Goal: Find specific page/section: Find specific page/section

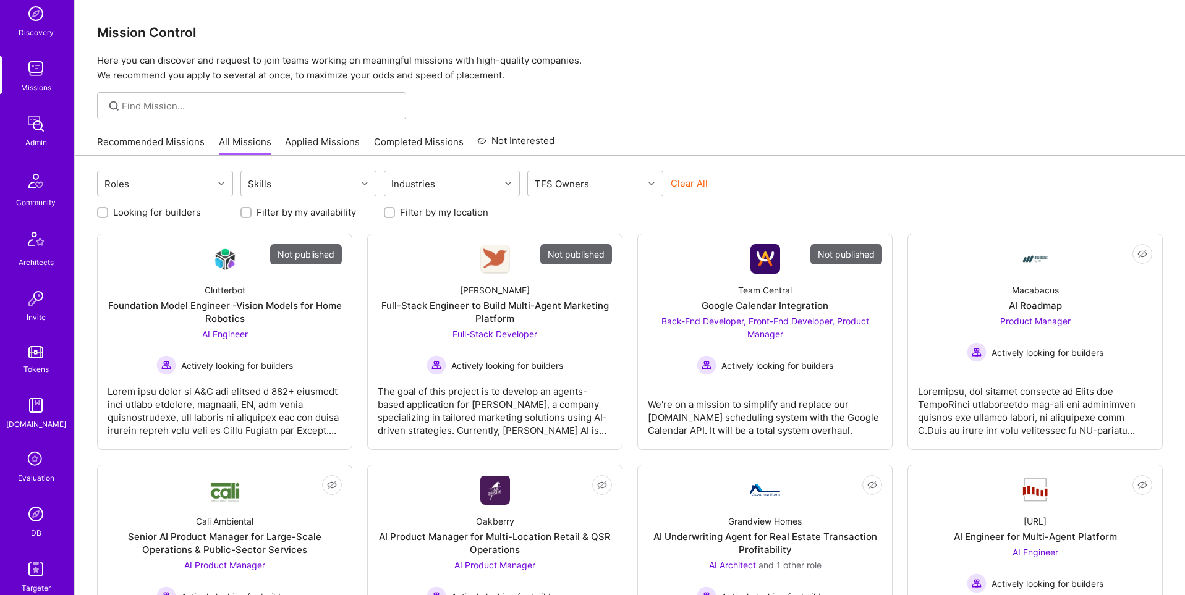
scroll to position [194, 0]
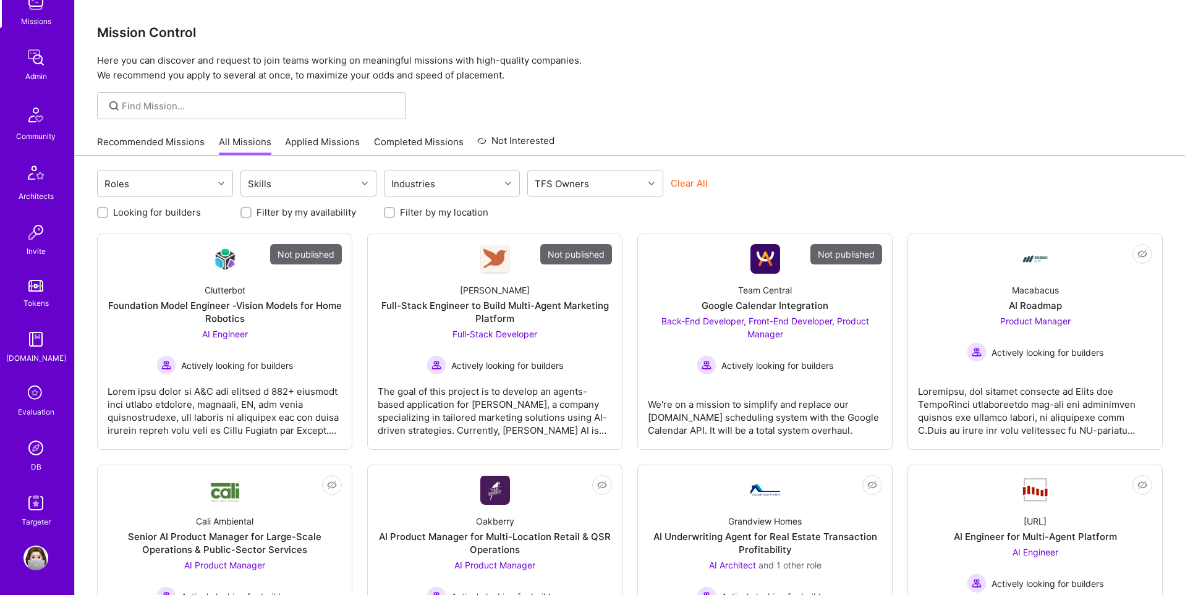
click at [22, 436] on link "DB" at bounding box center [36, 455] width 77 height 38
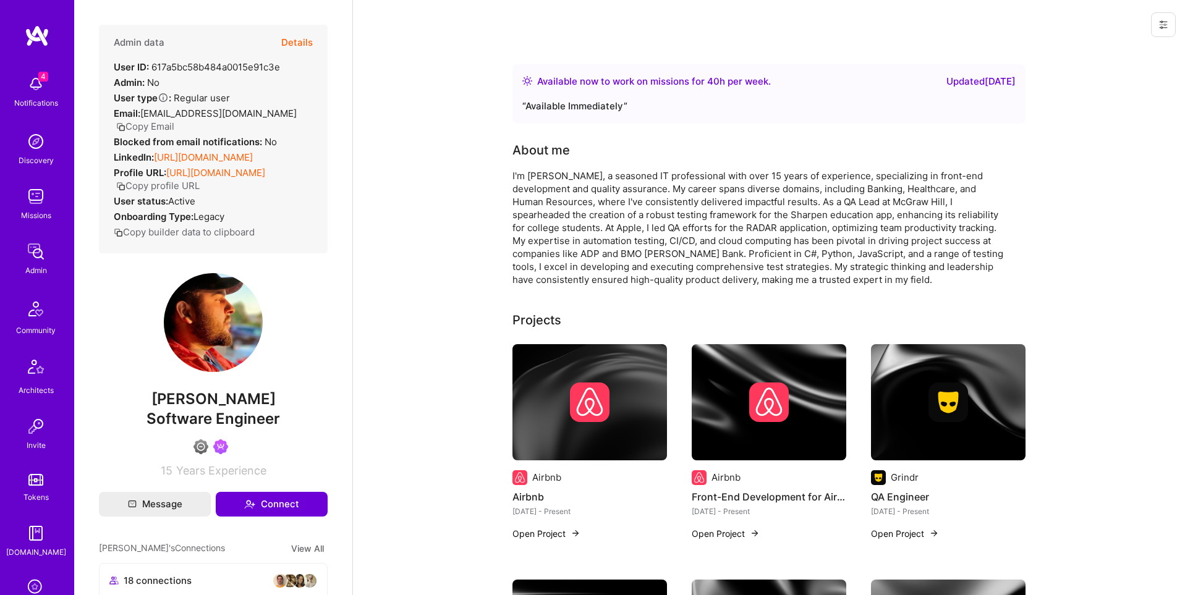
click at [302, 40] on button "Details" at bounding box center [297, 43] width 32 height 36
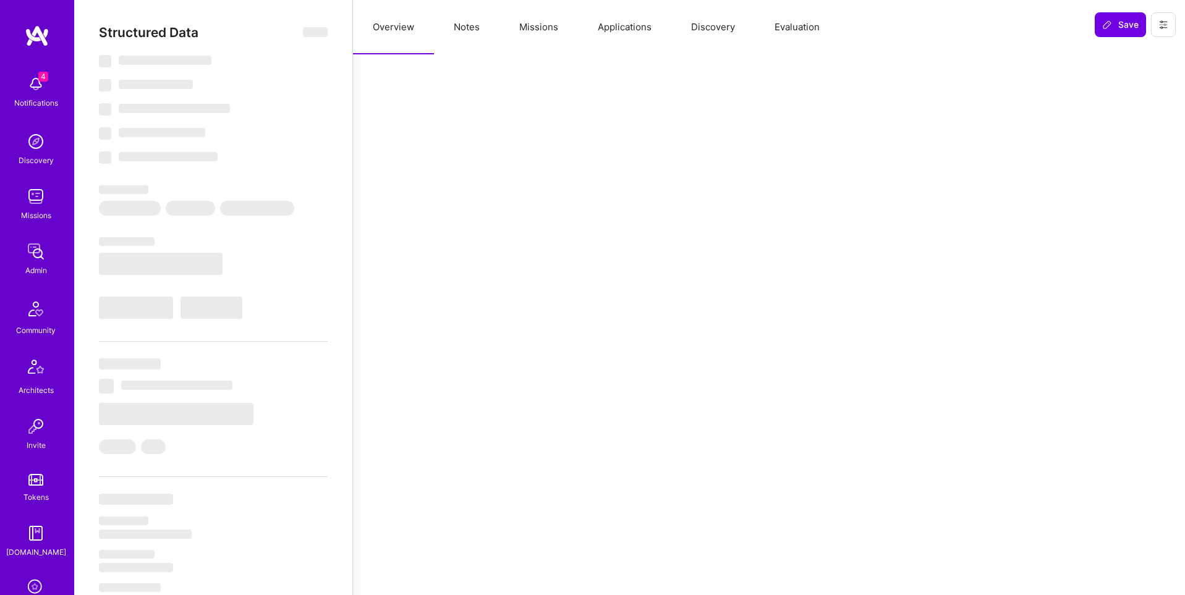
click at [634, 25] on button "Applications" at bounding box center [624, 27] width 93 height 54
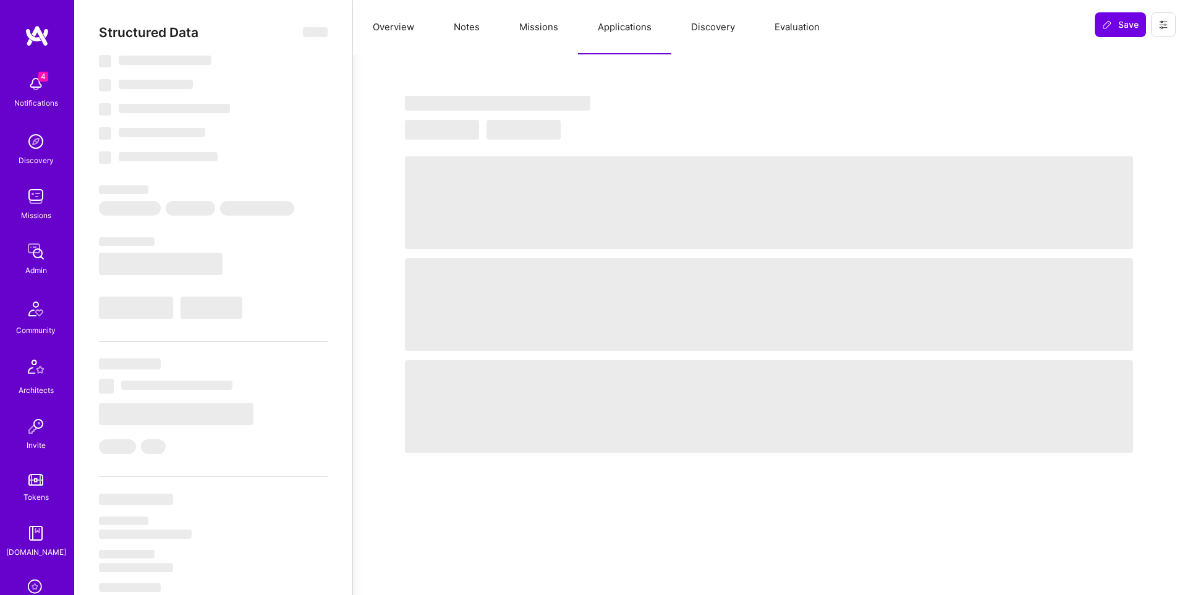
select select "Right Now"
select select "4"
select select "6"
select select "7"
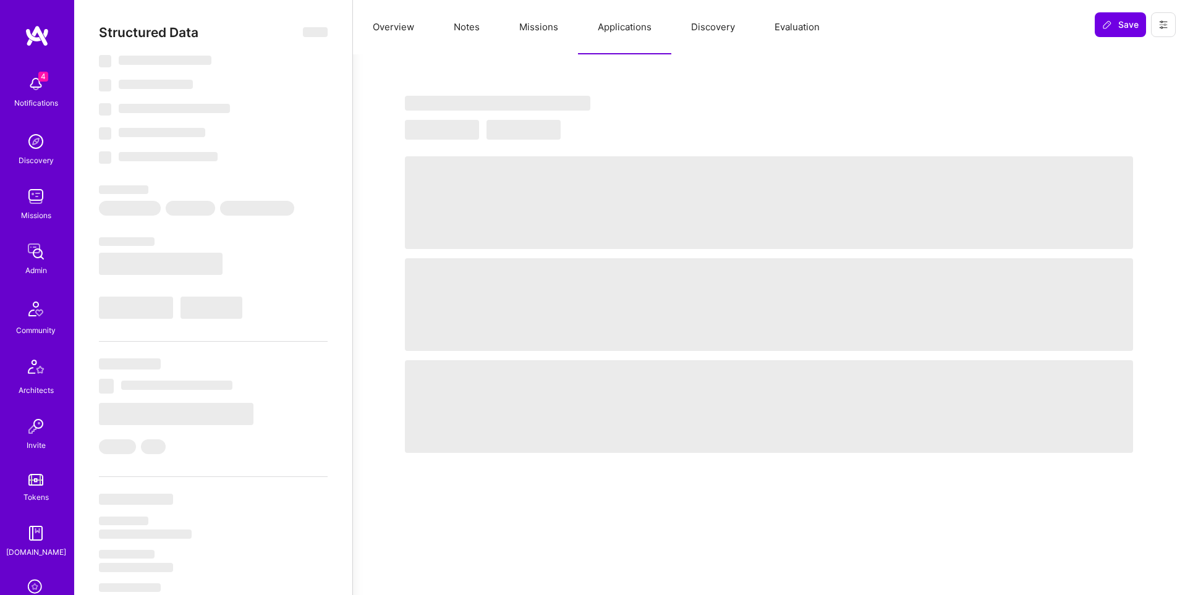
select select "US"
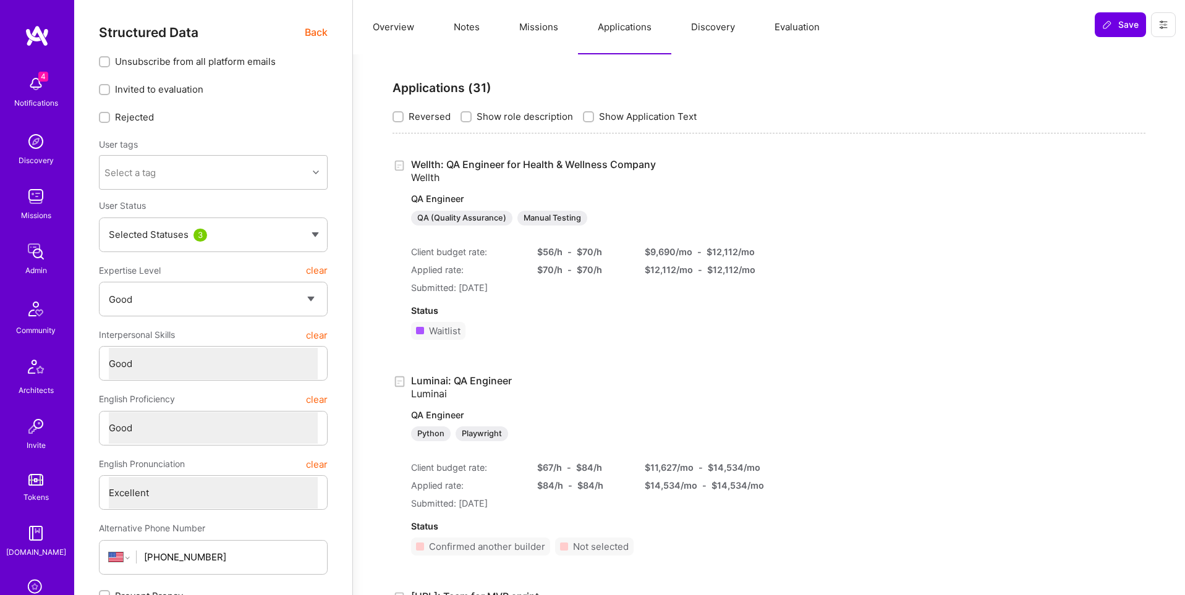
click at [572, 161] on link "Wellth: QA Engineer for Health & Wellness Company Wellth QA Engineer QA (Qualit…" at bounding box center [574, 191] width 326 height 67
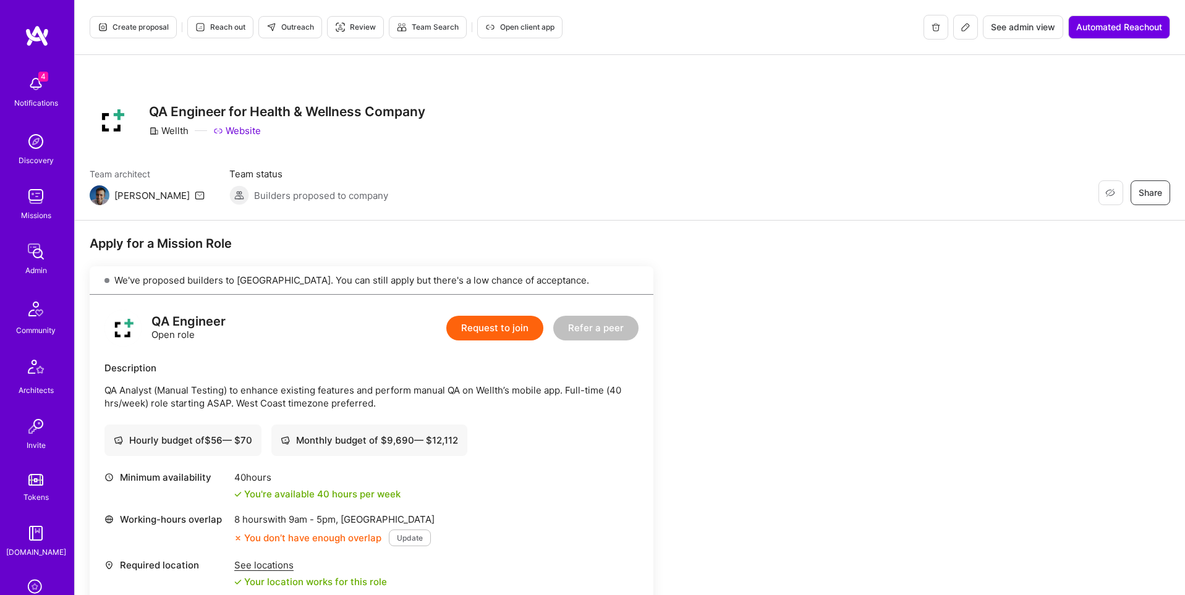
scroll to position [2, 0]
